Goal: Information Seeking & Learning: Understand process/instructions

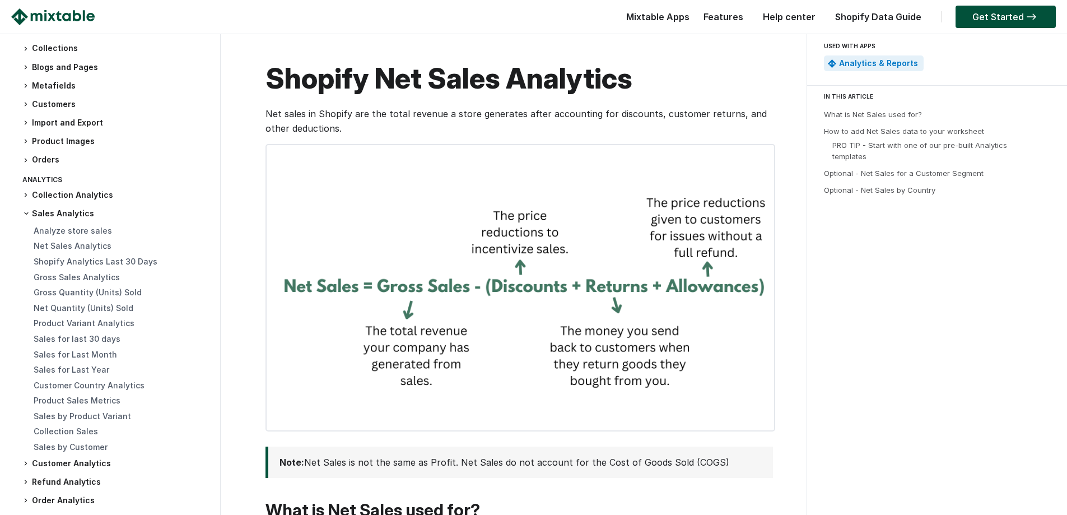
scroll to position [224, 0]
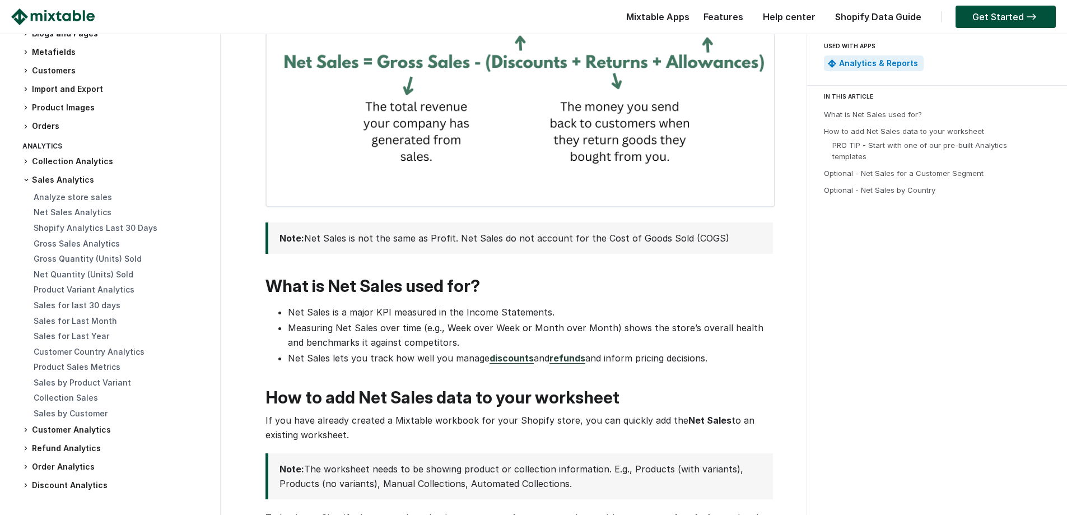
click at [62, 202] on div "Analyze store sales" at bounding box center [121, 198] width 175 height 12
click at [63, 199] on link "Analyze store sales" at bounding box center [73, 197] width 78 height 10
click at [69, 194] on link "Analyze store sales" at bounding box center [73, 197] width 78 height 10
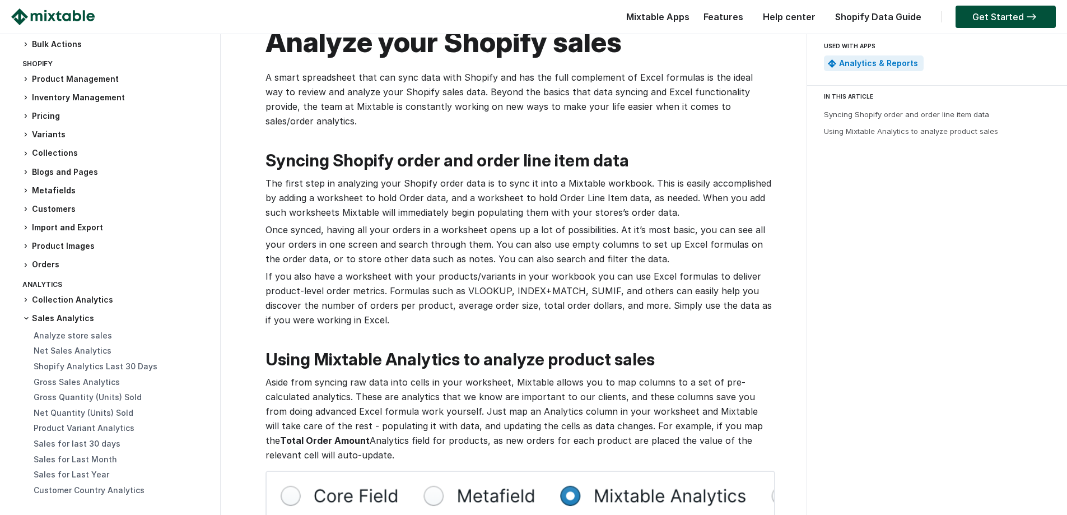
scroll to position [56, 0]
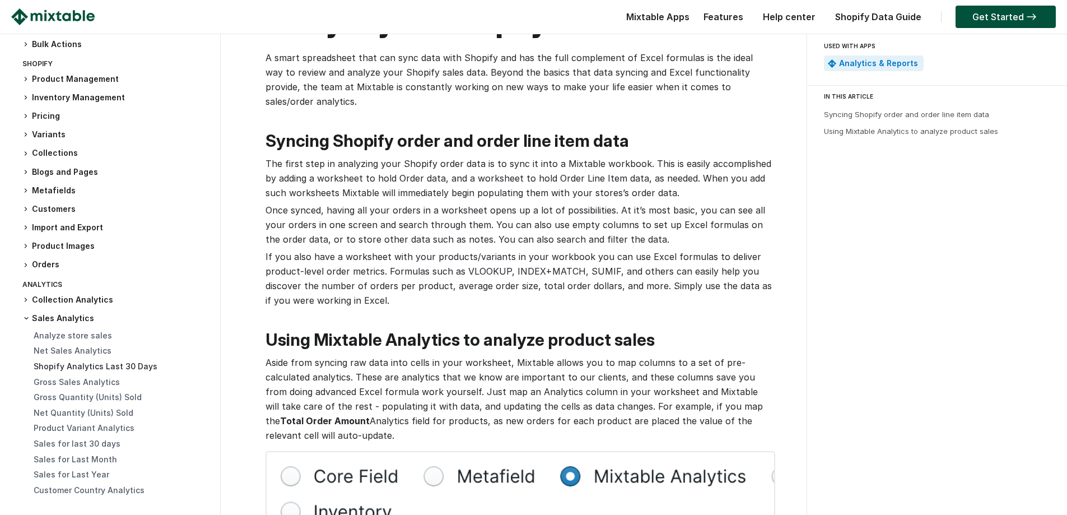
click at [54, 367] on link "Shopify Analytics Last 30 Days" at bounding box center [96, 366] width 124 height 10
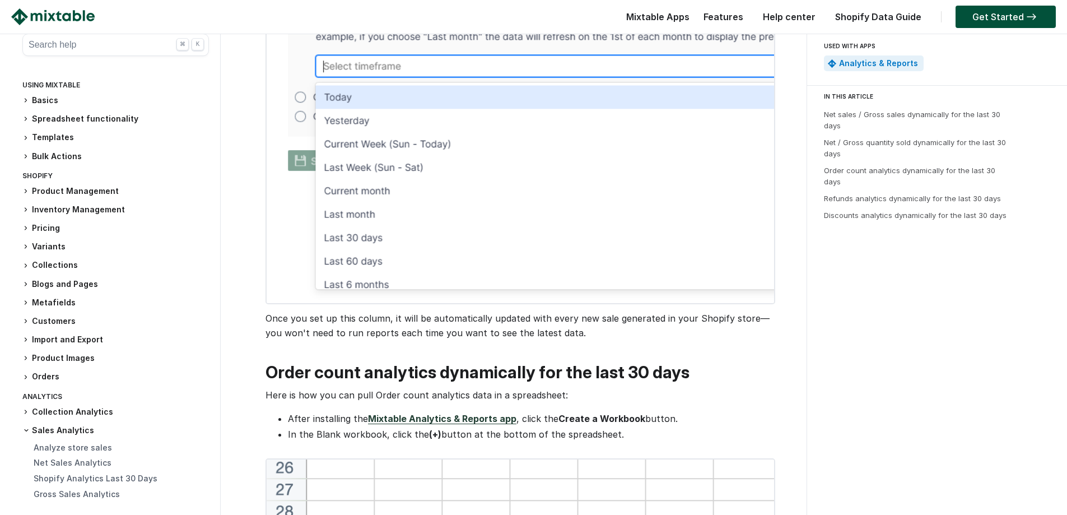
scroll to position [2408, 0]
